Goal: Find specific page/section: Find specific page/section

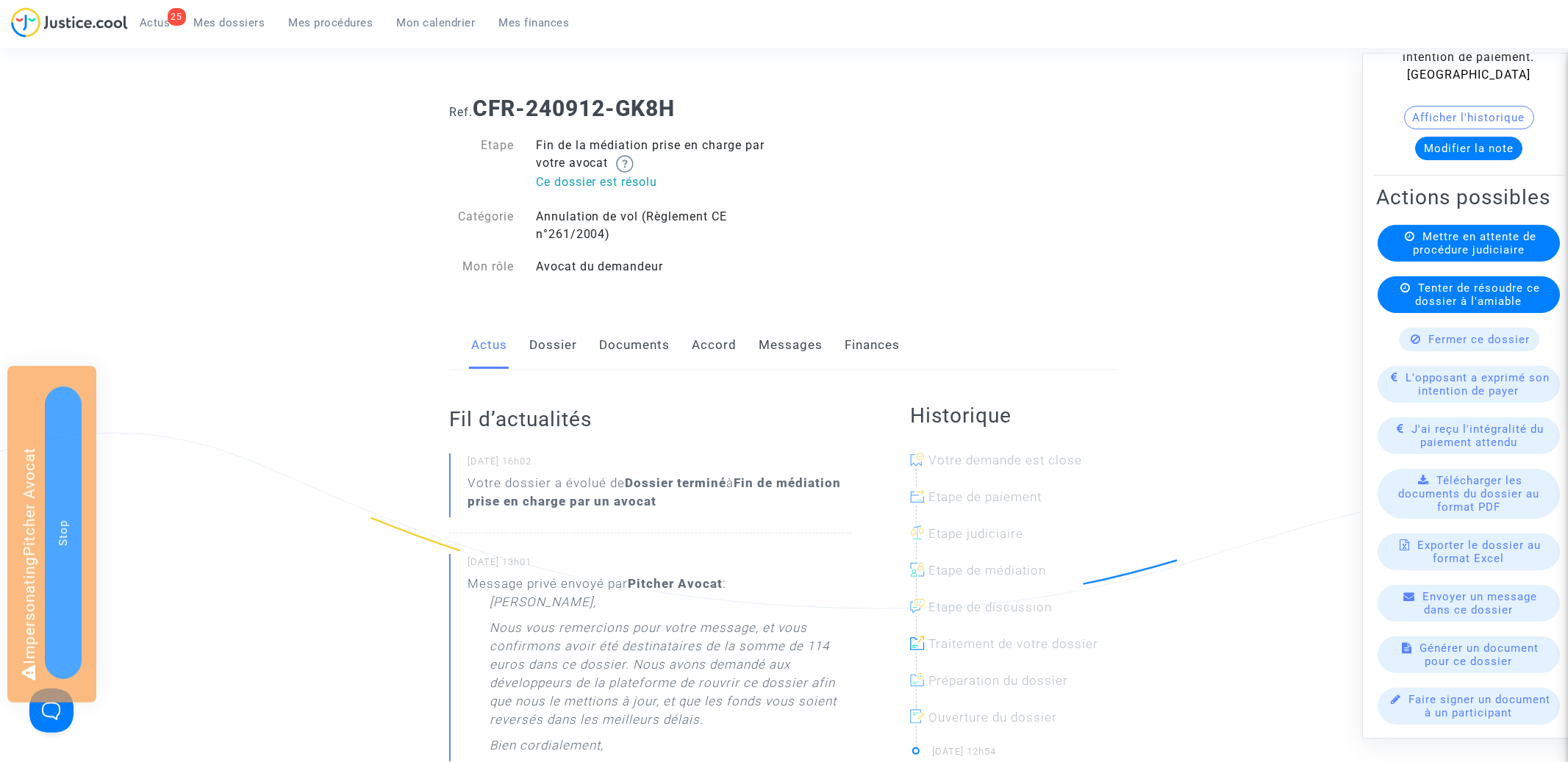
click at [545, 358] on link "Dossier" at bounding box center [553, 345] width 48 height 48
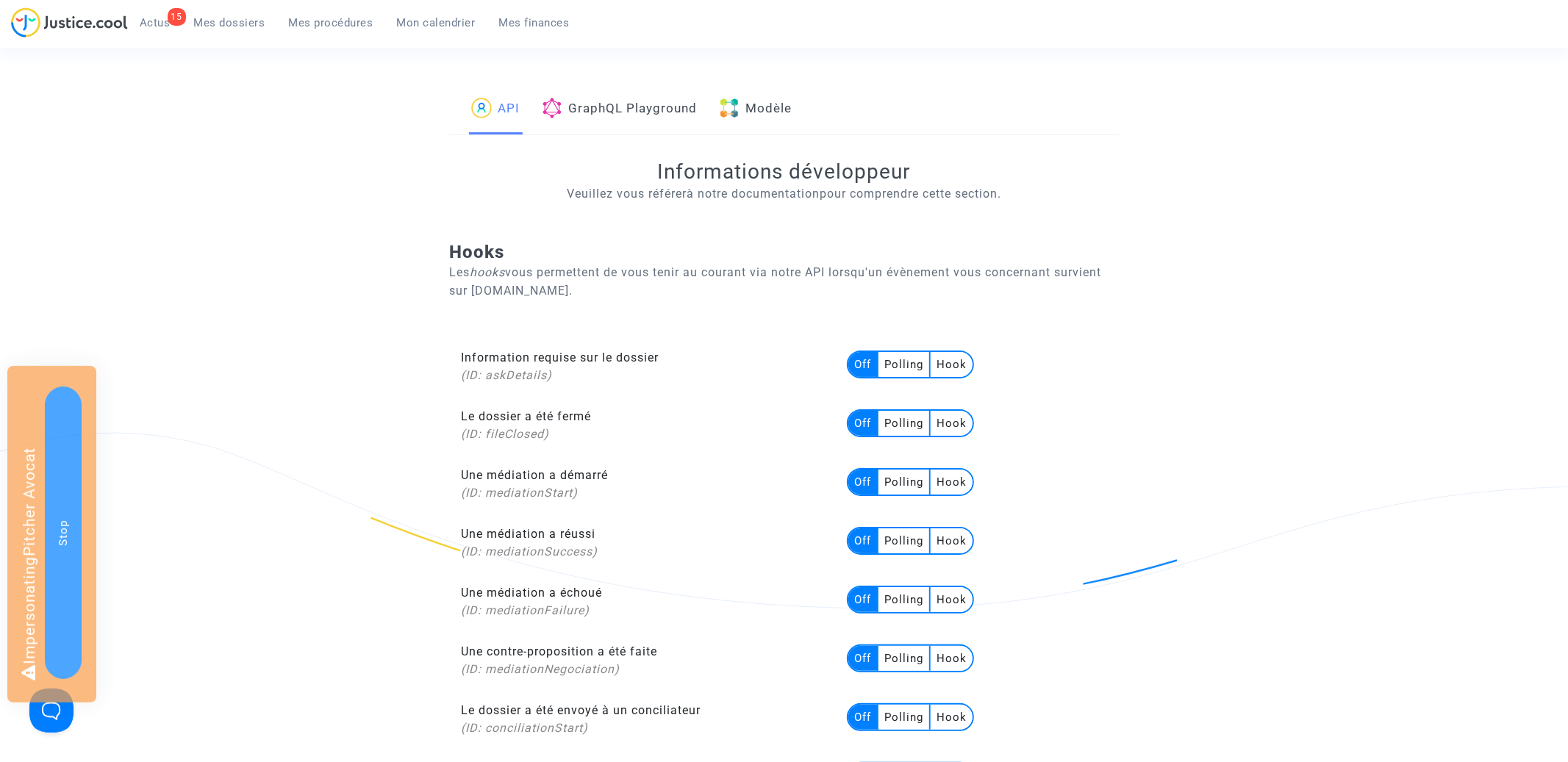
click at [782, 104] on link "Modèle" at bounding box center [755, 109] width 73 height 50
